Goal: Complete application form

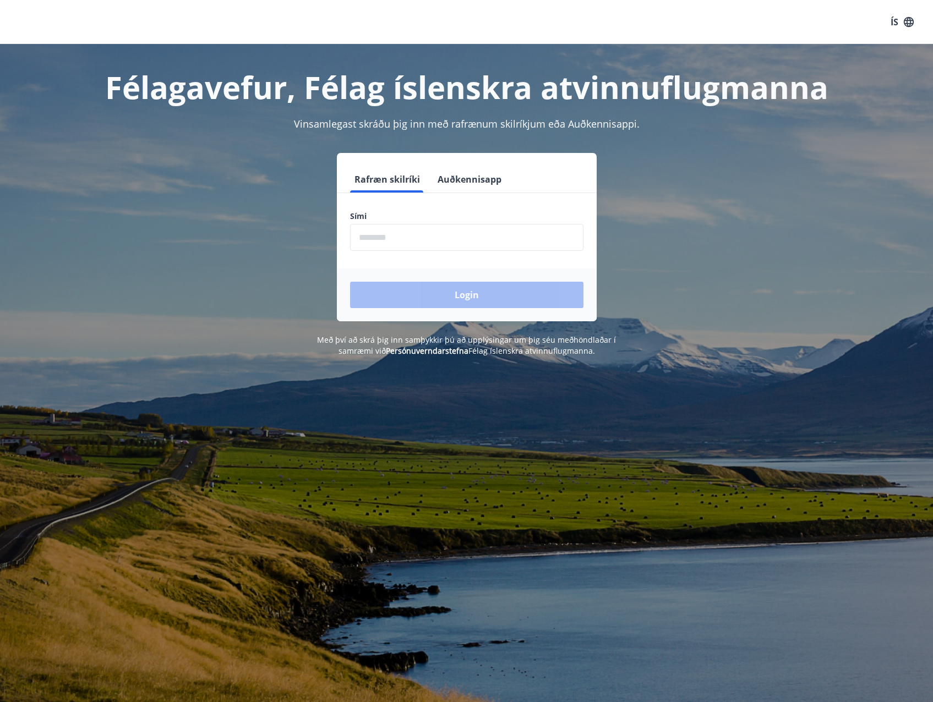
click at [375, 237] on input "phone" at bounding box center [466, 237] width 233 height 27
type input "********"
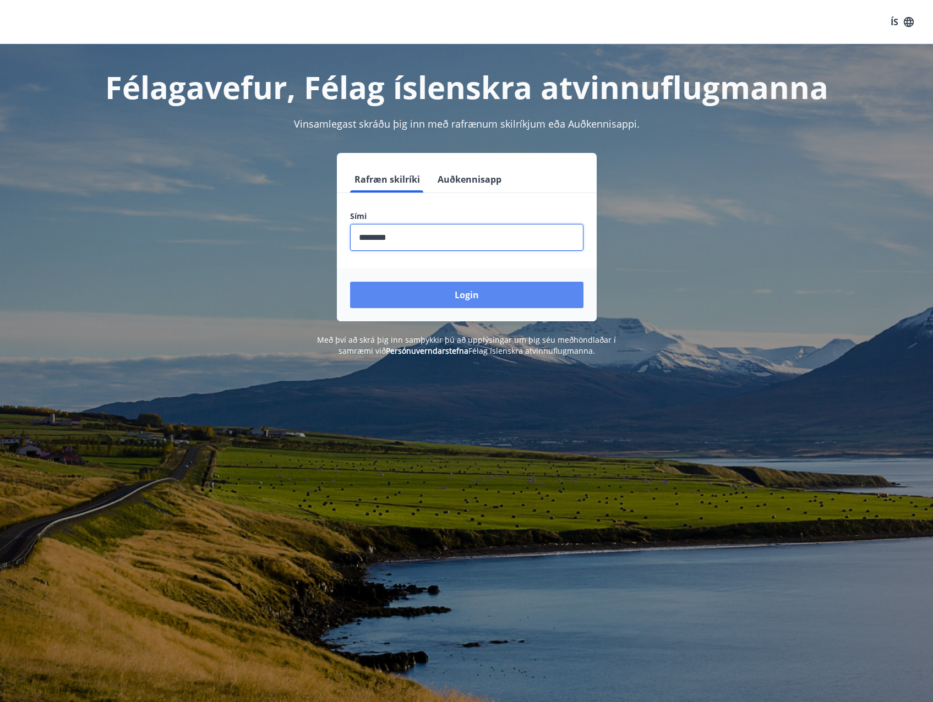
click at [395, 296] on button "Login" at bounding box center [466, 295] width 233 height 26
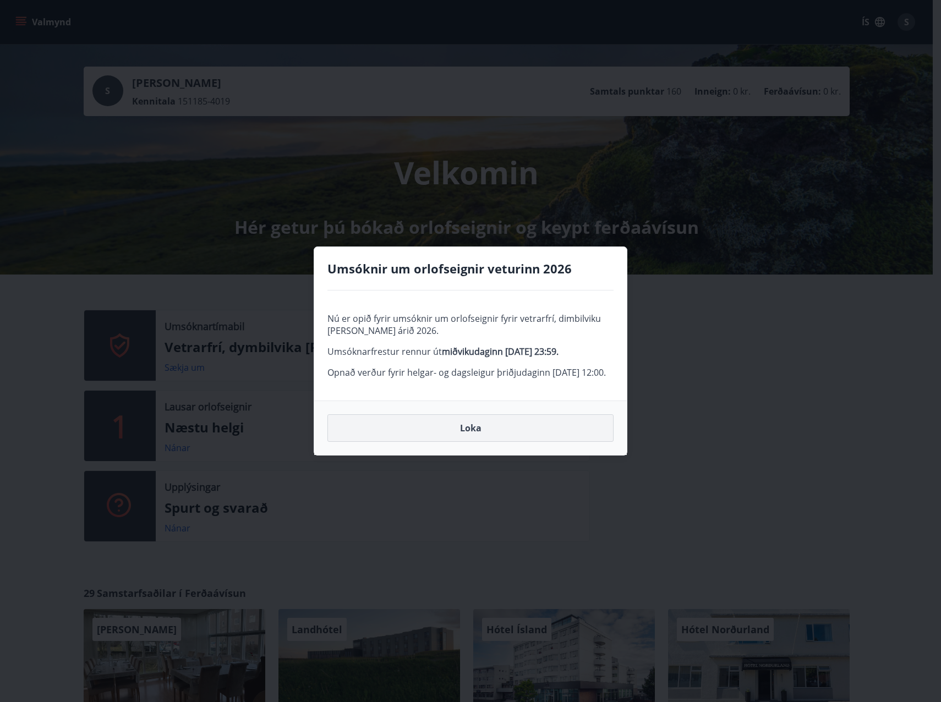
click at [411, 438] on button "Loka" at bounding box center [471, 429] width 286 height 28
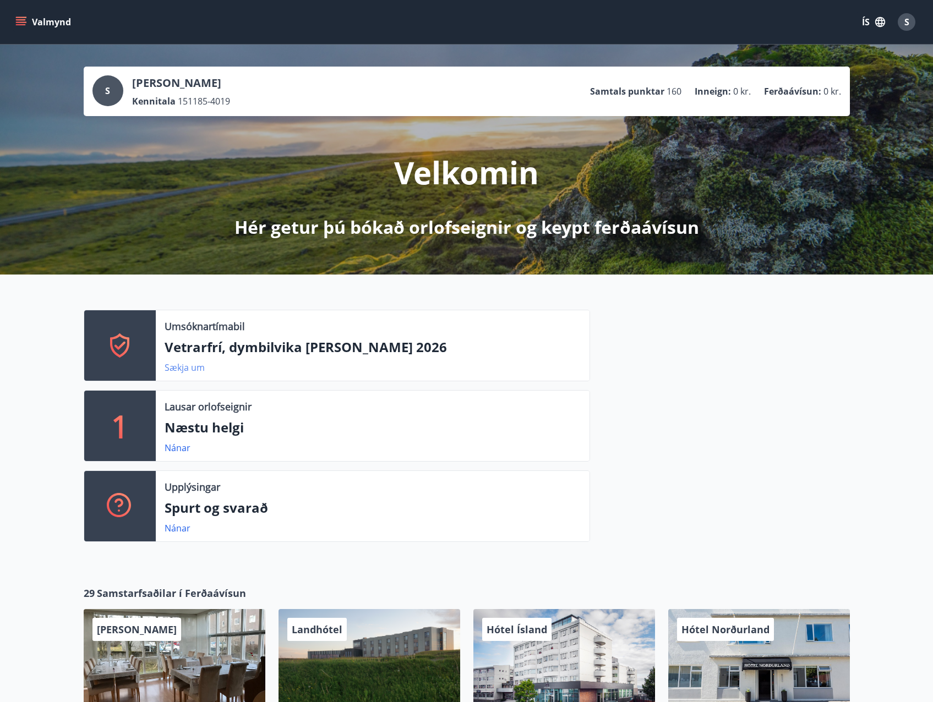
click at [190, 369] on link "Sækja um" at bounding box center [185, 368] width 40 height 12
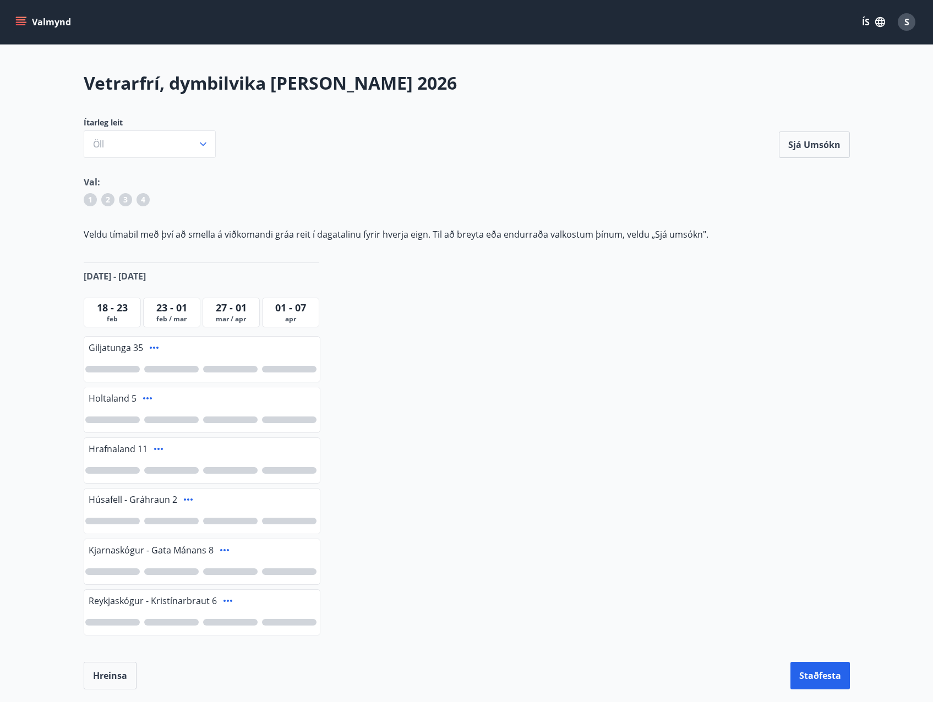
click at [169, 315] on span "feb / mar" at bounding box center [172, 319] width 52 height 9
click at [174, 423] on div at bounding box center [171, 420] width 55 height 7
click at [172, 468] on div at bounding box center [171, 470] width 55 height 7
click at [162, 572] on div at bounding box center [171, 572] width 55 height 7
click at [108, 678] on button "Hreinsa" at bounding box center [110, 676] width 53 height 28
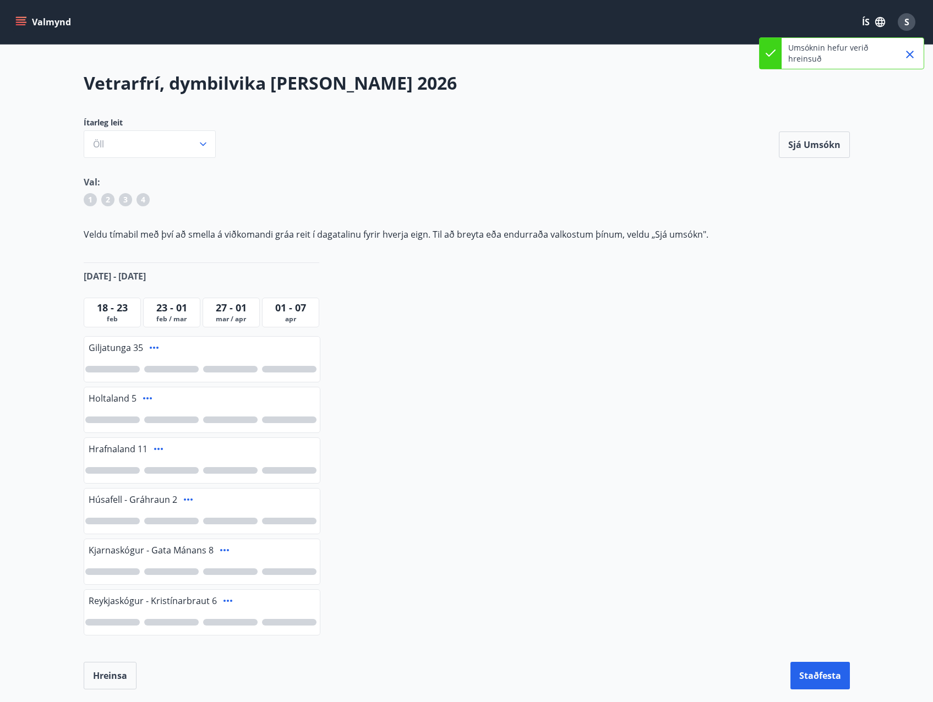
click at [177, 472] on div at bounding box center [171, 470] width 55 height 7
click at [182, 417] on div at bounding box center [171, 420] width 55 height 7
click at [162, 572] on div at bounding box center [171, 572] width 55 height 7
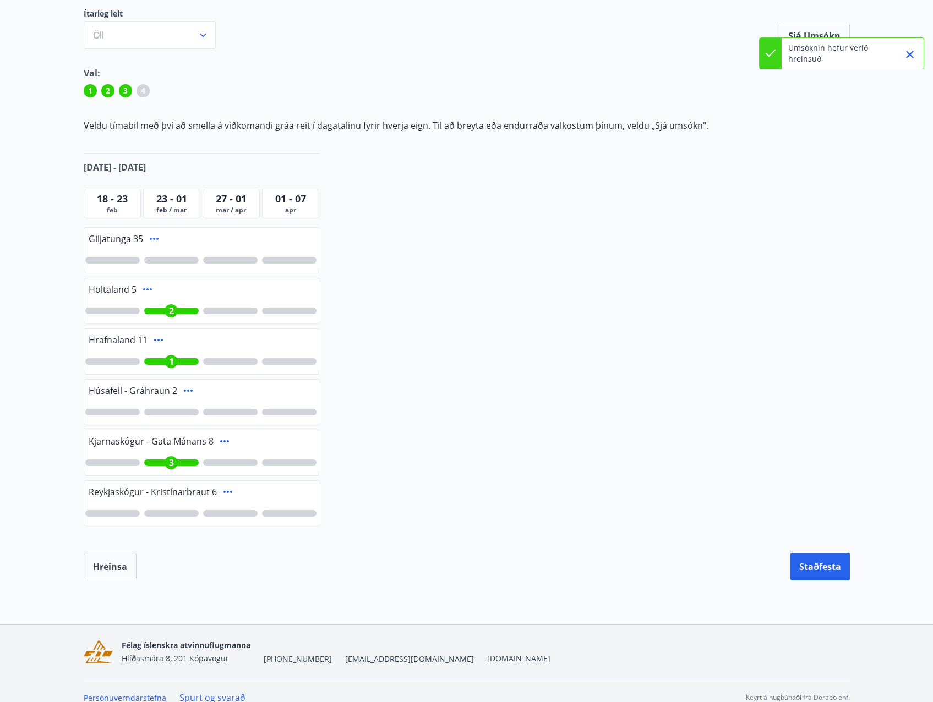
scroll to position [110, 0]
click at [810, 571] on button "Staðfesta" at bounding box center [820, 566] width 59 height 28
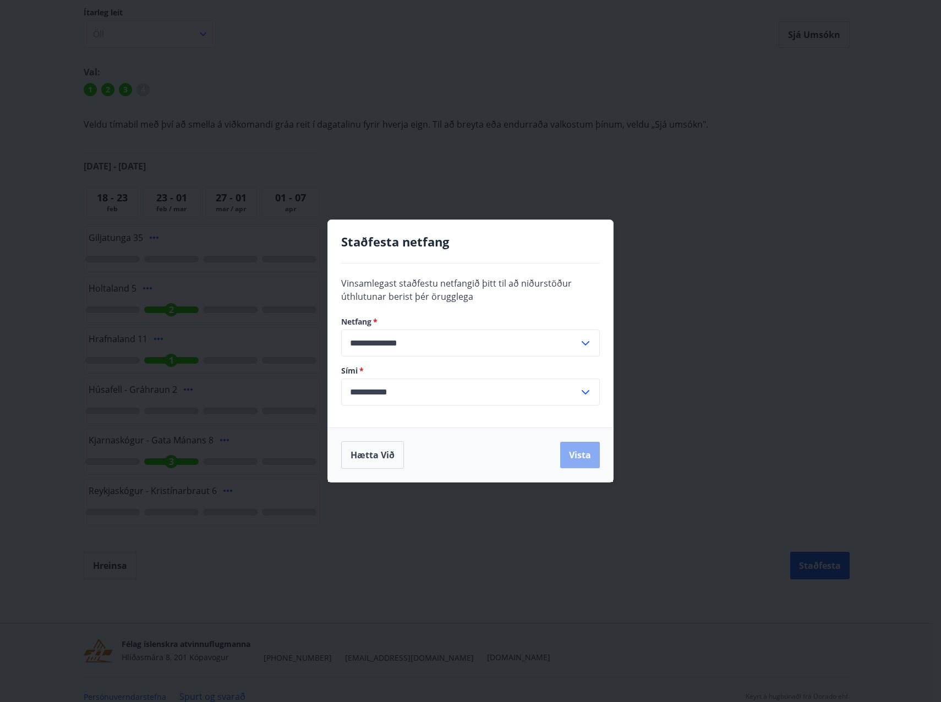
click at [573, 455] on button "Vista" at bounding box center [580, 455] width 40 height 26
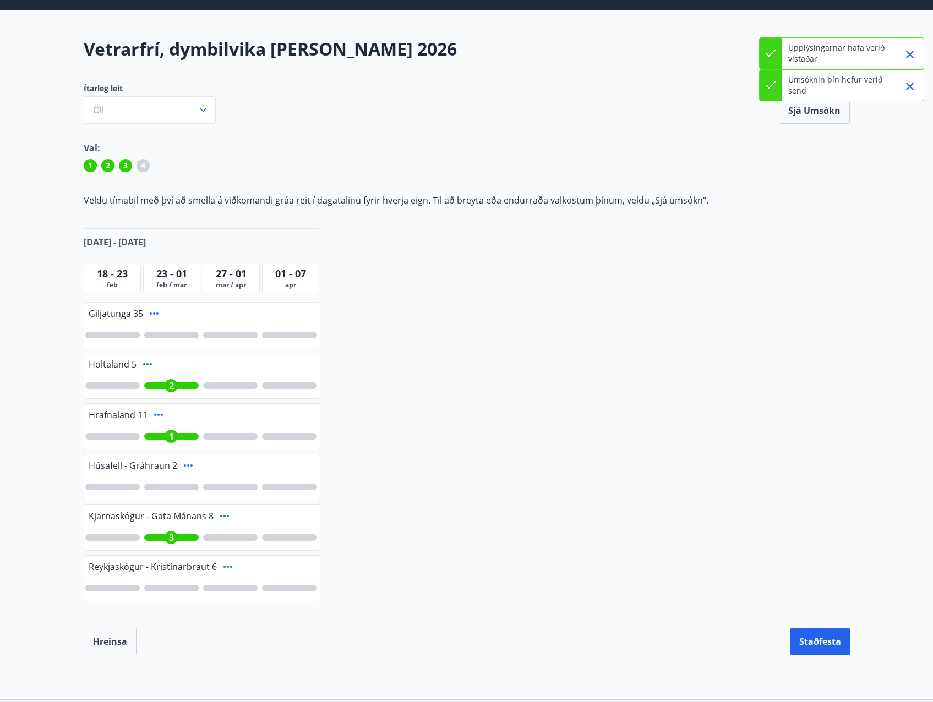
scroll to position [0, 0]
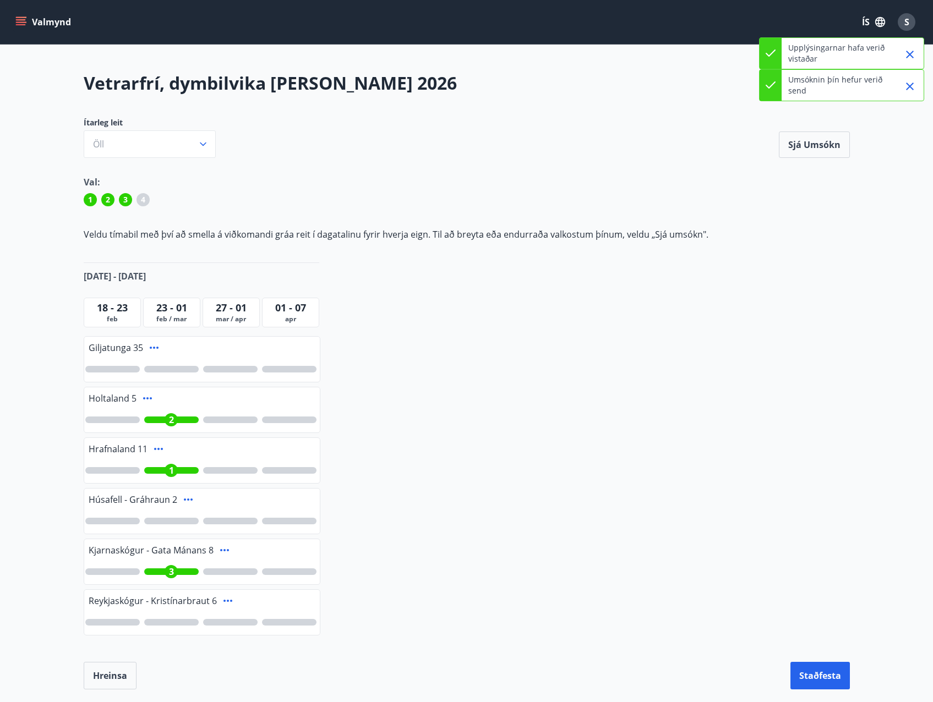
click at [31, 18] on button "Valmynd" at bounding box center [44, 22] width 62 height 20
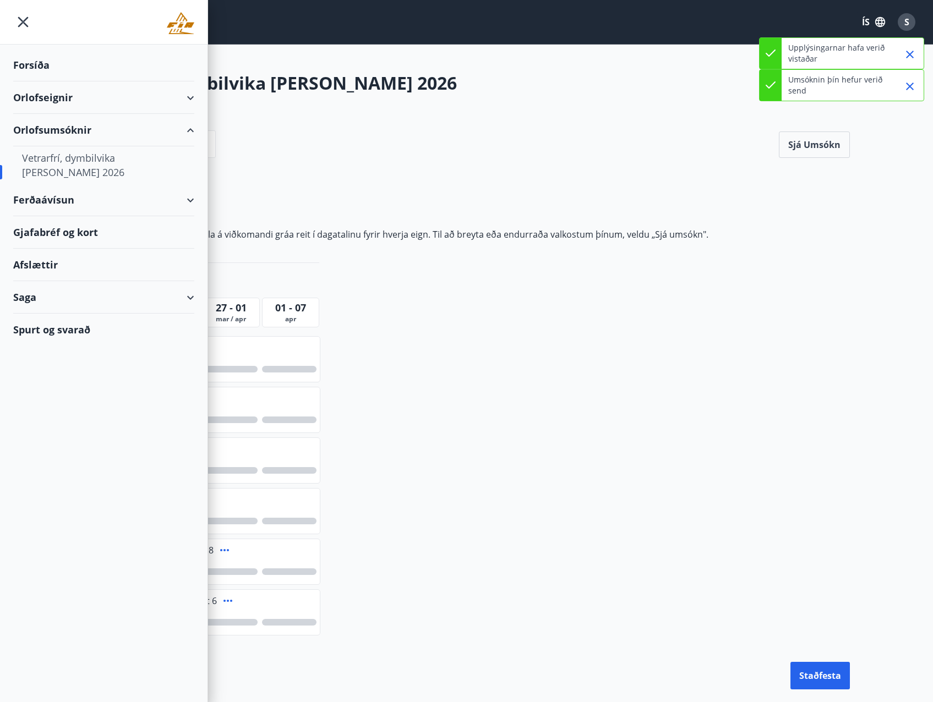
click at [48, 72] on div "Forsíða" at bounding box center [103, 65] width 181 height 32
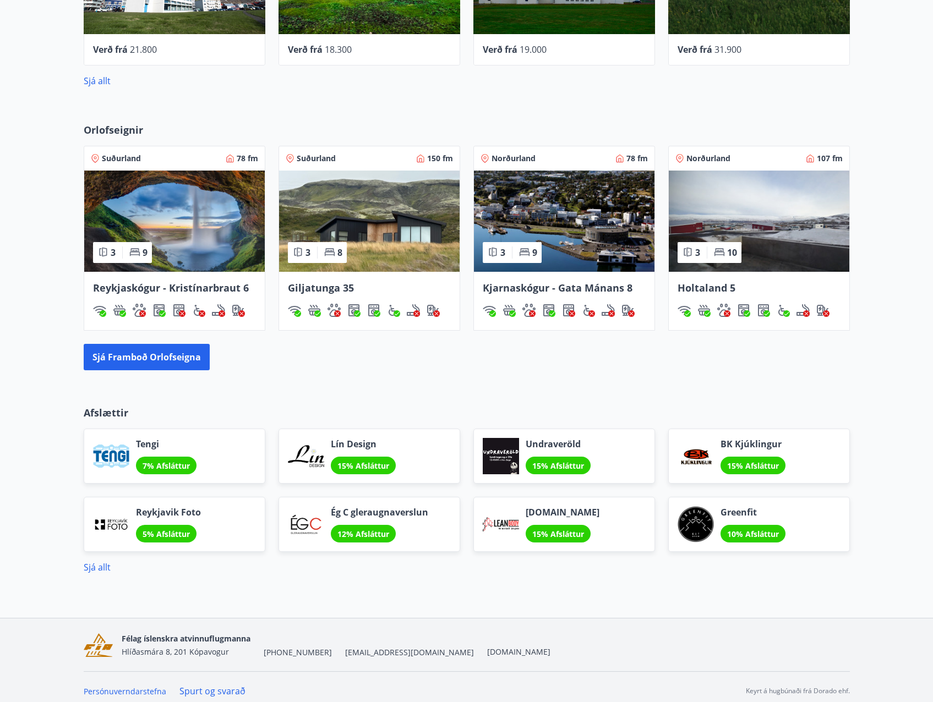
scroll to position [685, 0]
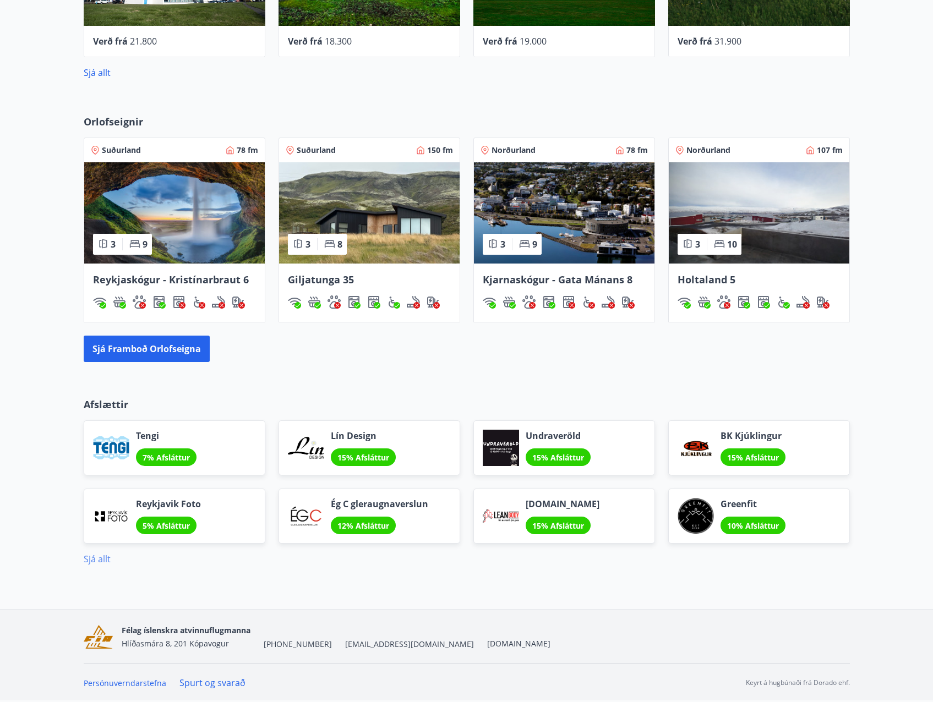
click at [102, 557] on link "Sjá allt" at bounding box center [97, 559] width 27 height 12
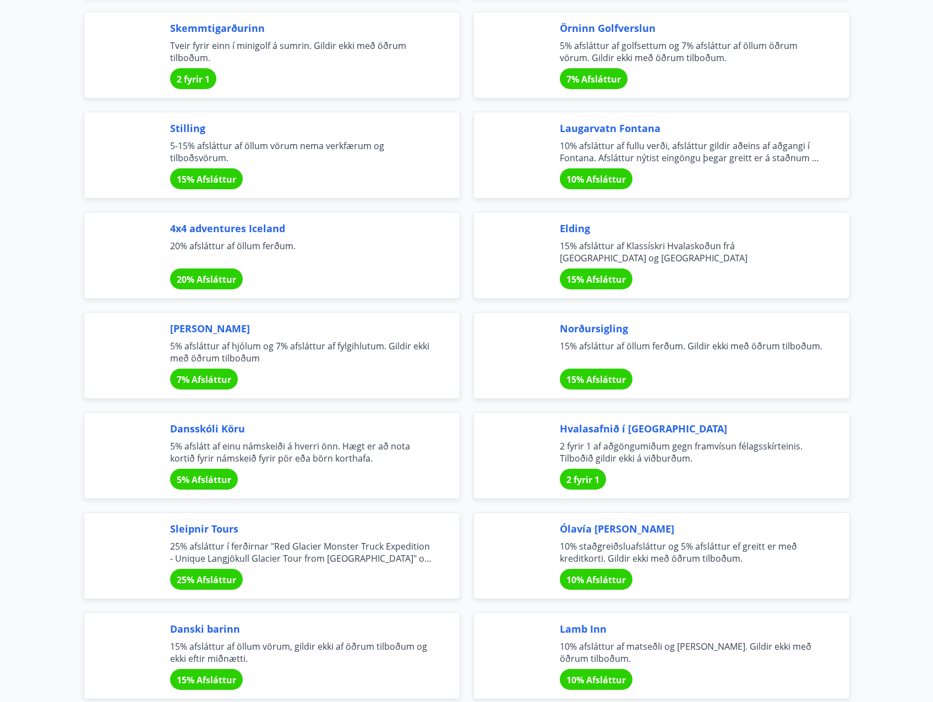
scroll to position [2536, 0]
